Goal: Information Seeking & Learning: Find specific page/section

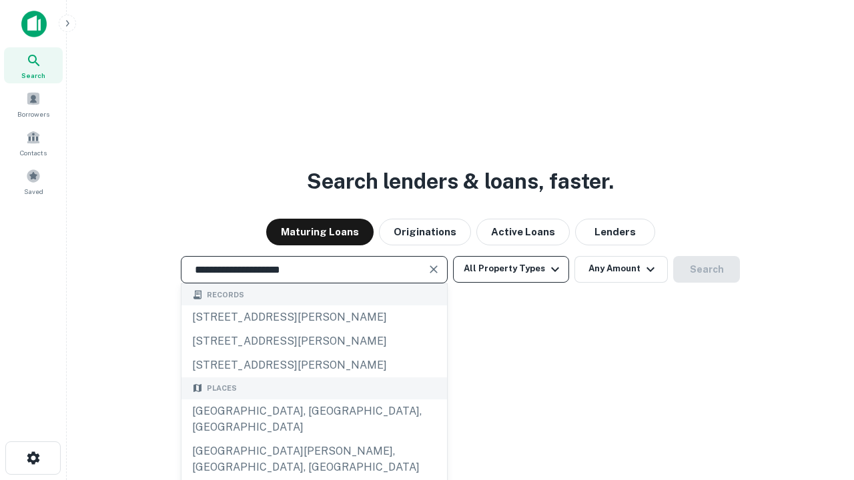
click at [313, 440] on div "[GEOGRAPHIC_DATA], [GEOGRAPHIC_DATA], [GEOGRAPHIC_DATA]" at bounding box center [313, 419] width 265 height 40
click at [511, 269] on button "All Property Types" at bounding box center [511, 269] width 116 height 27
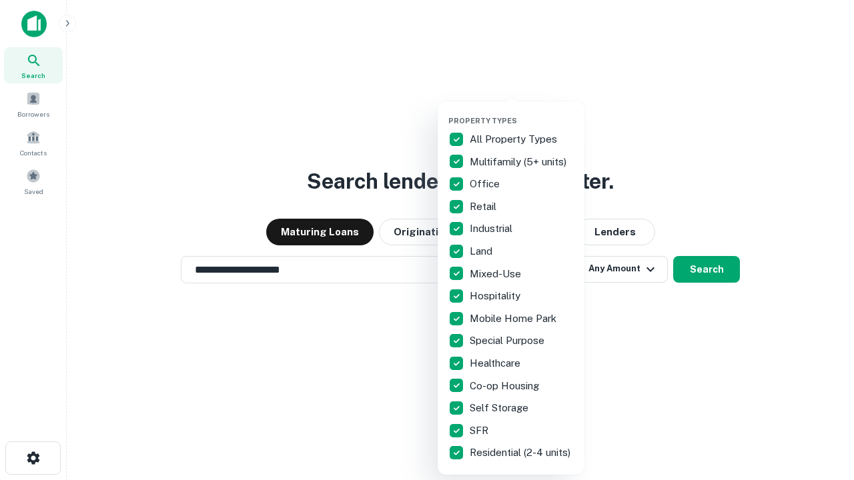
type input "**********"
click at [522, 112] on button "button" at bounding box center [521, 112] width 147 height 1
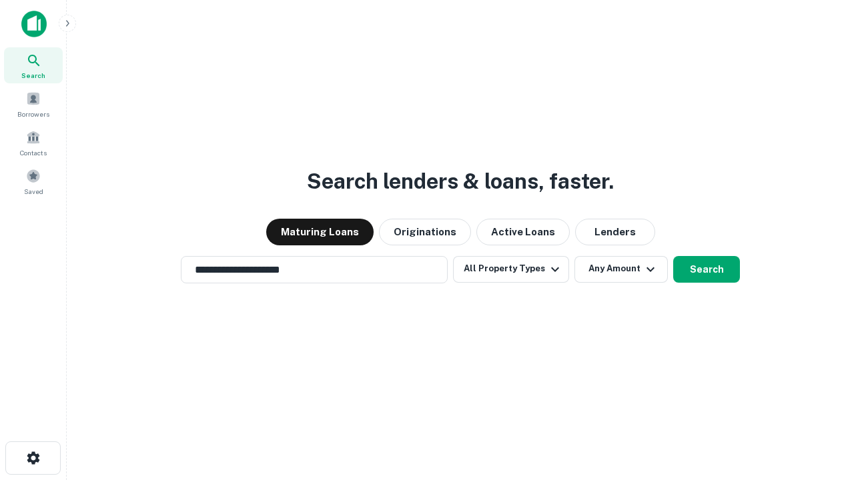
scroll to position [8, 161]
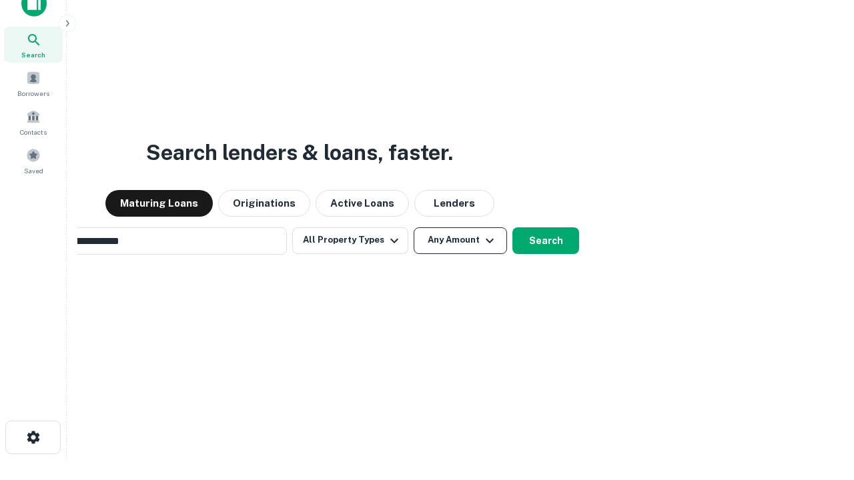
click at [414, 227] on button "Any Amount" at bounding box center [460, 240] width 93 height 27
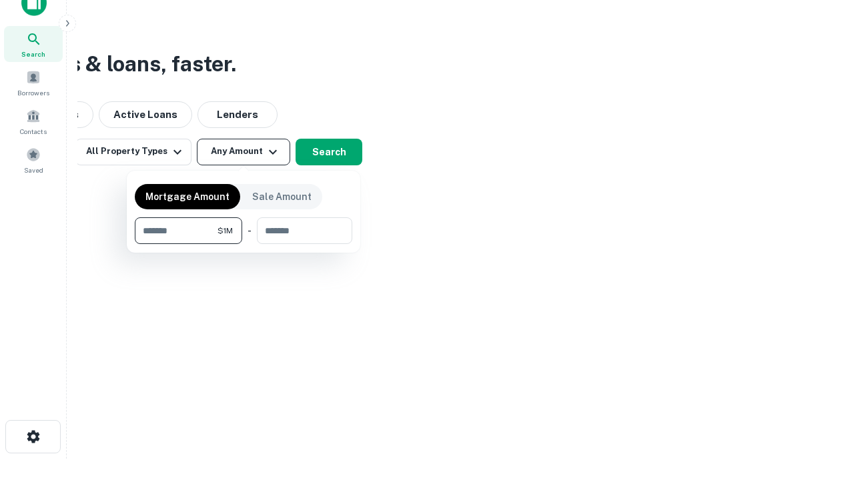
type input "*******"
click at [243, 244] on button "button" at bounding box center [243, 244] width 217 height 1
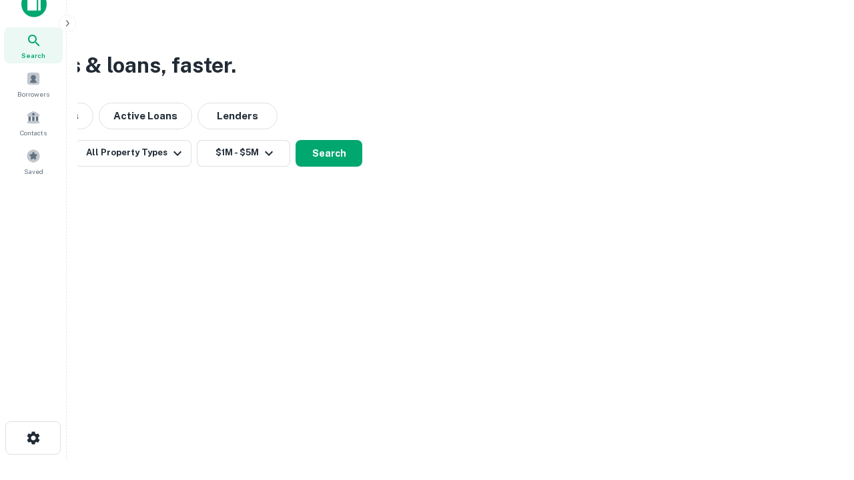
scroll to position [8, 246]
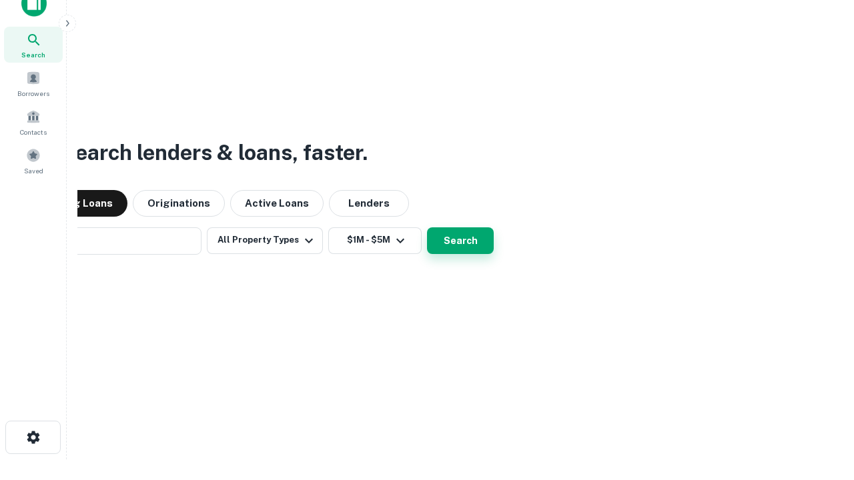
click at [427, 227] on button "Search" at bounding box center [460, 240] width 67 height 27
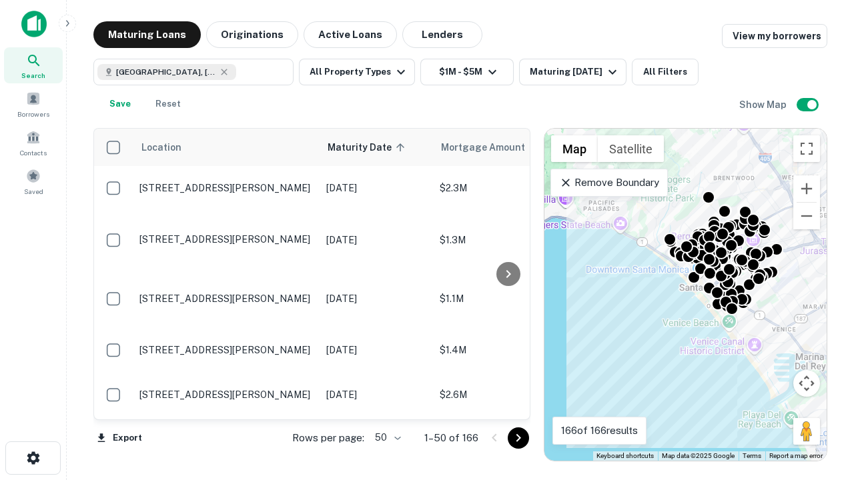
click at [385, 438] on body "Search Borrowers Contacts Saved Maturing Loans Originations Active Loans Lender…" at bounding box center [427, 240] width 854 height 480
click at [386, 404] on li "25" at bounding box center [386, 404] width 39 height 24
